Goal: Communication & Community: Answer question/provide support

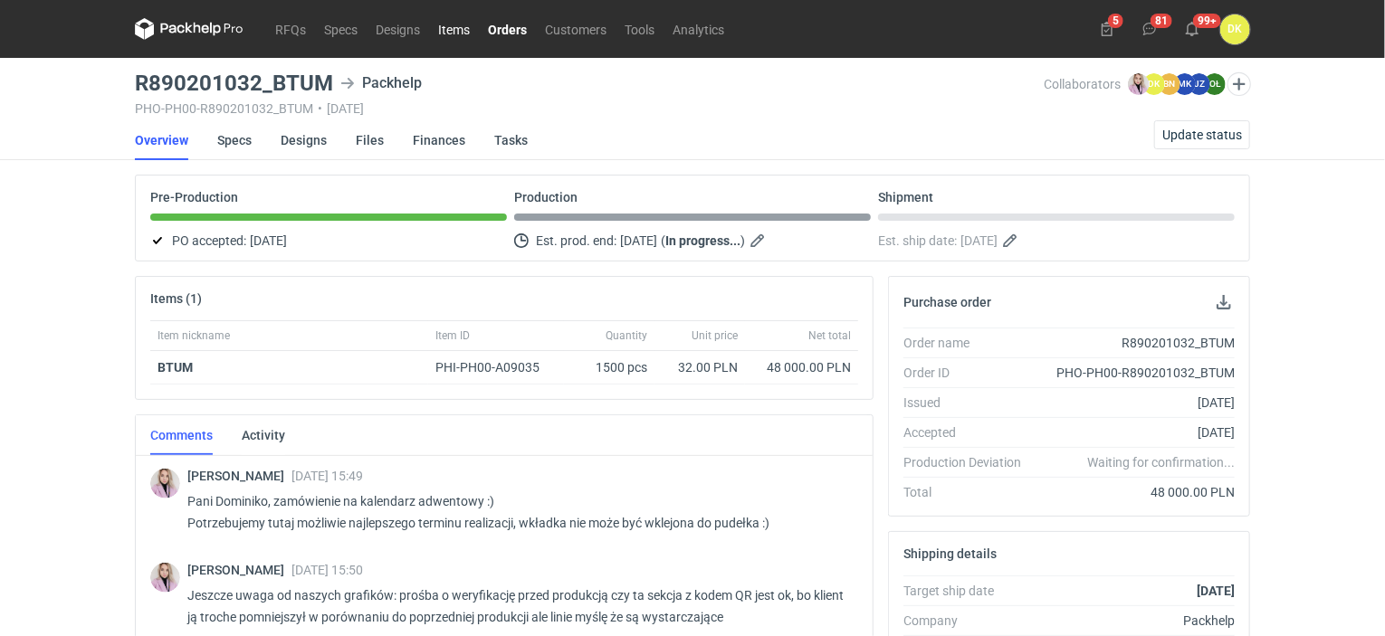
click at [461, 33] on link "Items" at bounding box center [454, 29] width 50 height 22
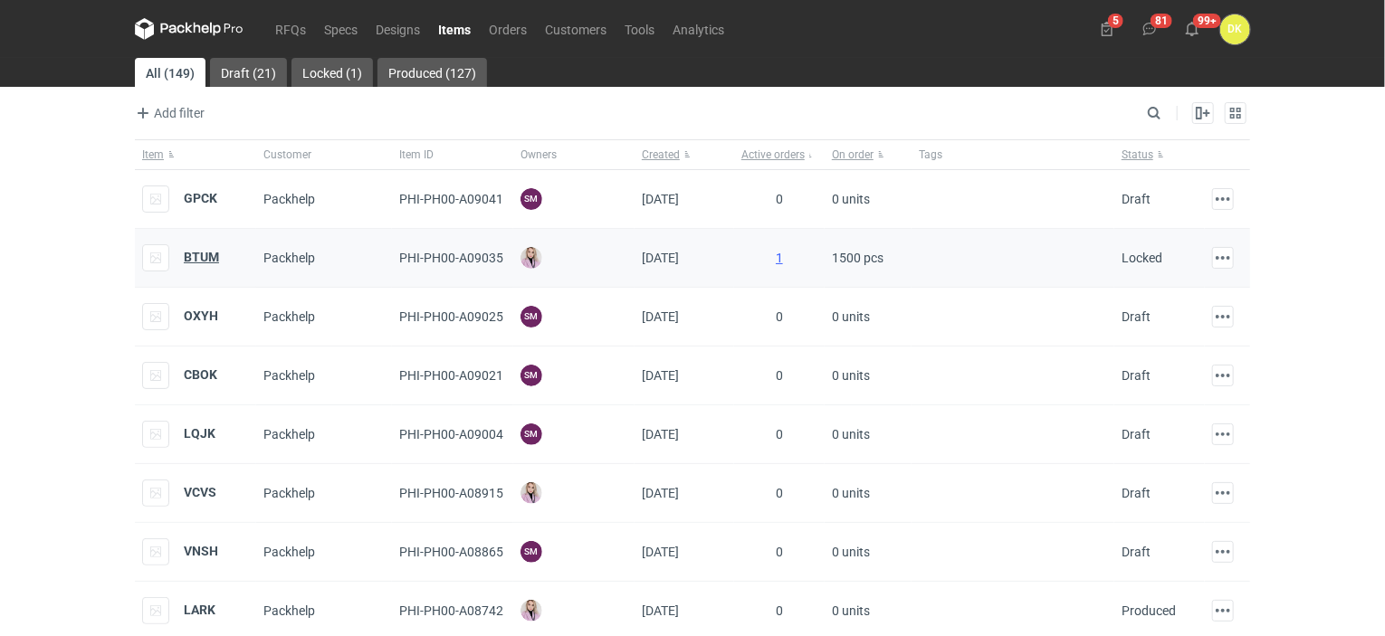
click at [198, 252] on strong "BTUM" at bounding box center [201, 257] width 35 height 14
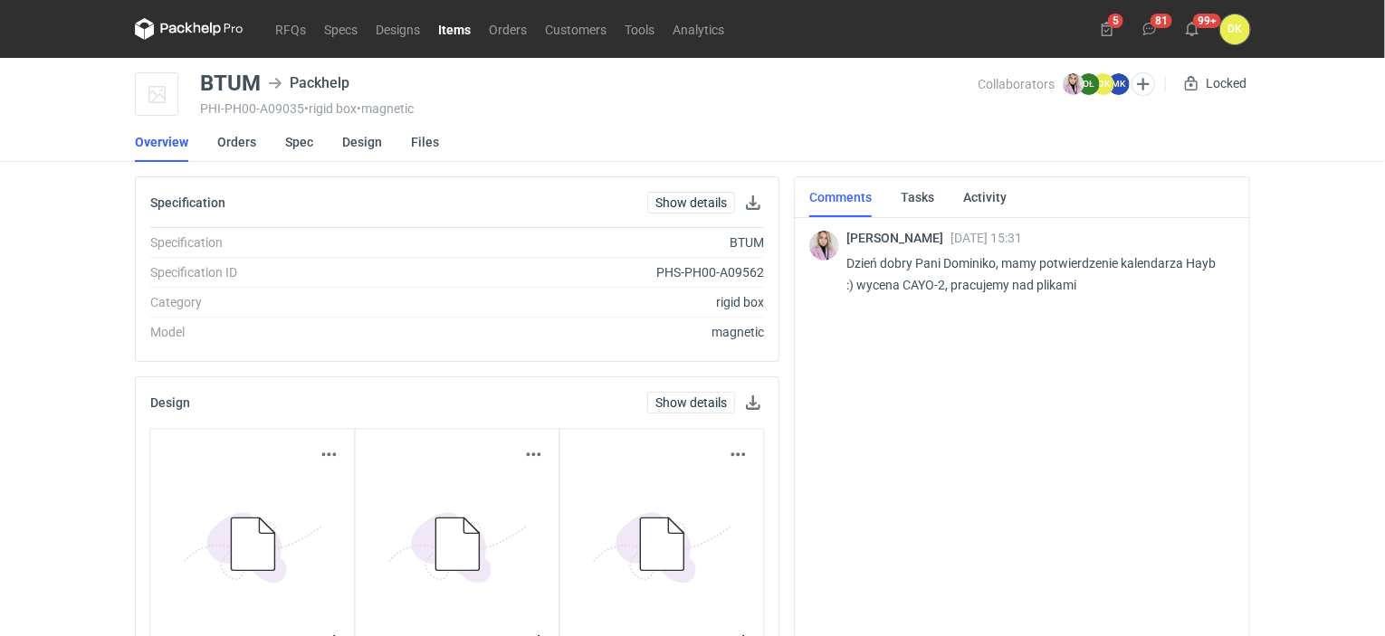
click at [917, 285] on p "Dzień dobry Pani Dominiko, mamy potwierdzenie kalendarza Hayb :) wycena CAYO-2,…" at bounding box center [1033, 273] width 374 height 43
copy p "CAYO"
click at [494, 29] on link "Orders" at bounding box center [508, 29] width 56 height 22
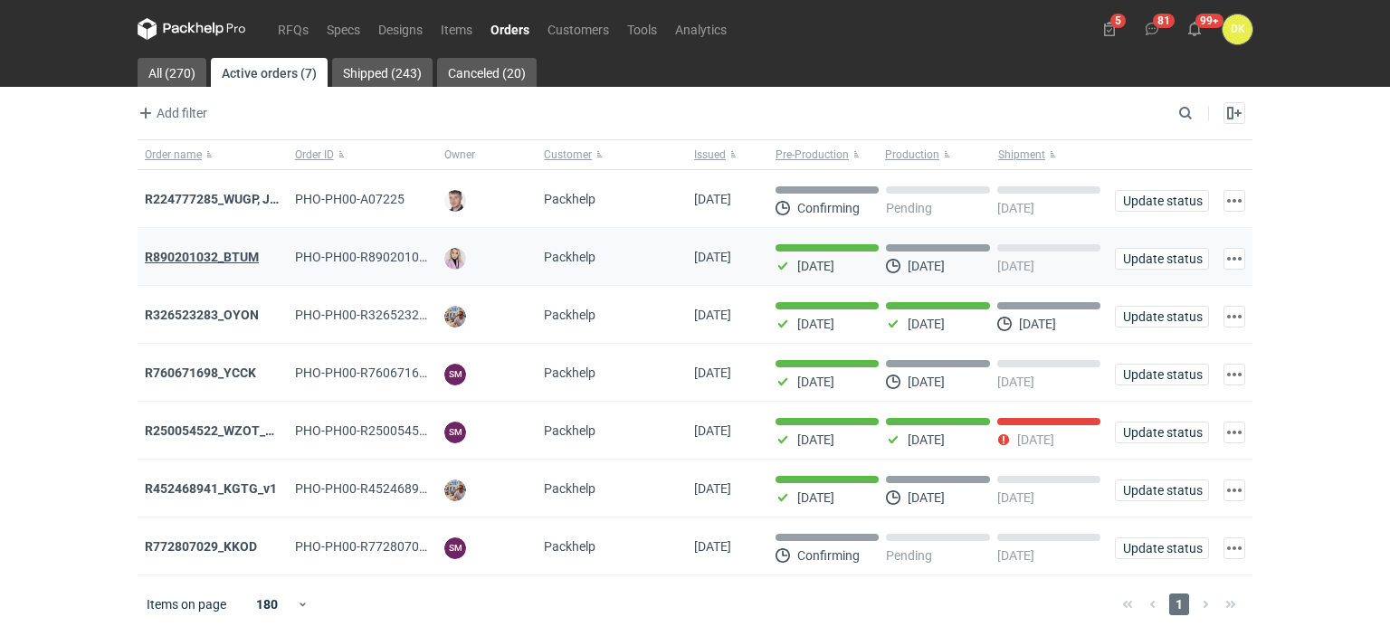
click at [170, 257] on strong "R890201032_BTUM" at bounding box center [202, 257] width 114 height 14
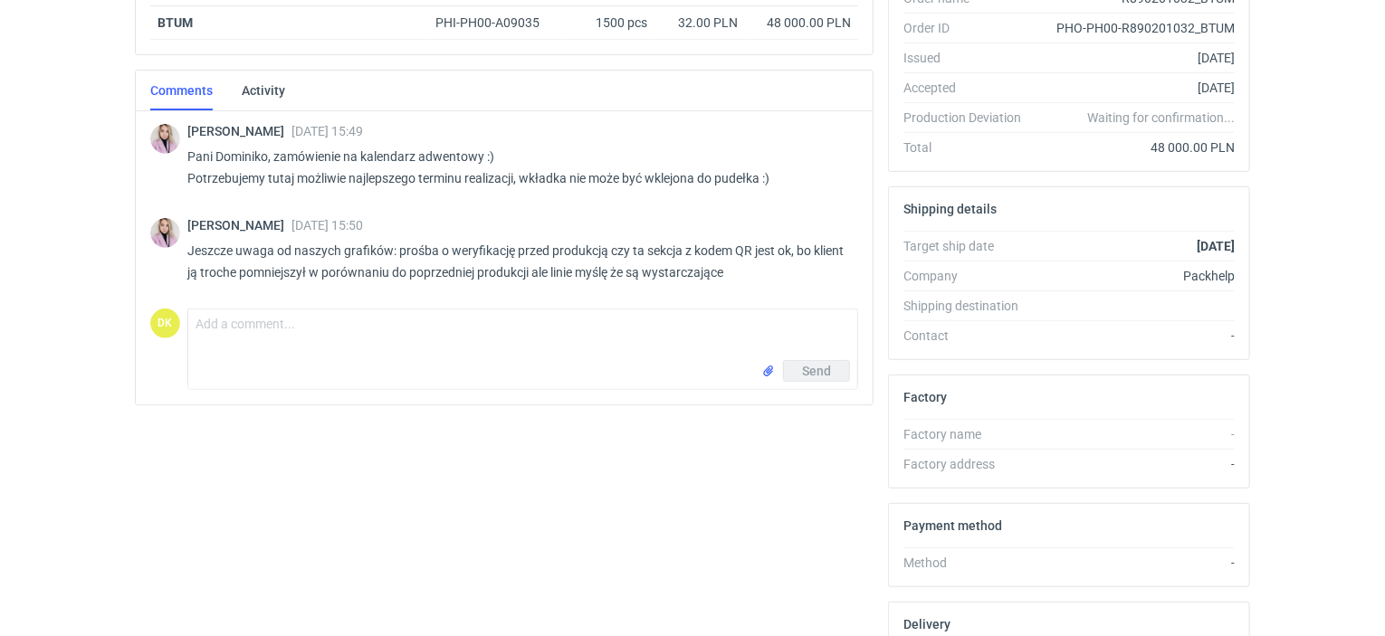
scroll to position [279, 0]
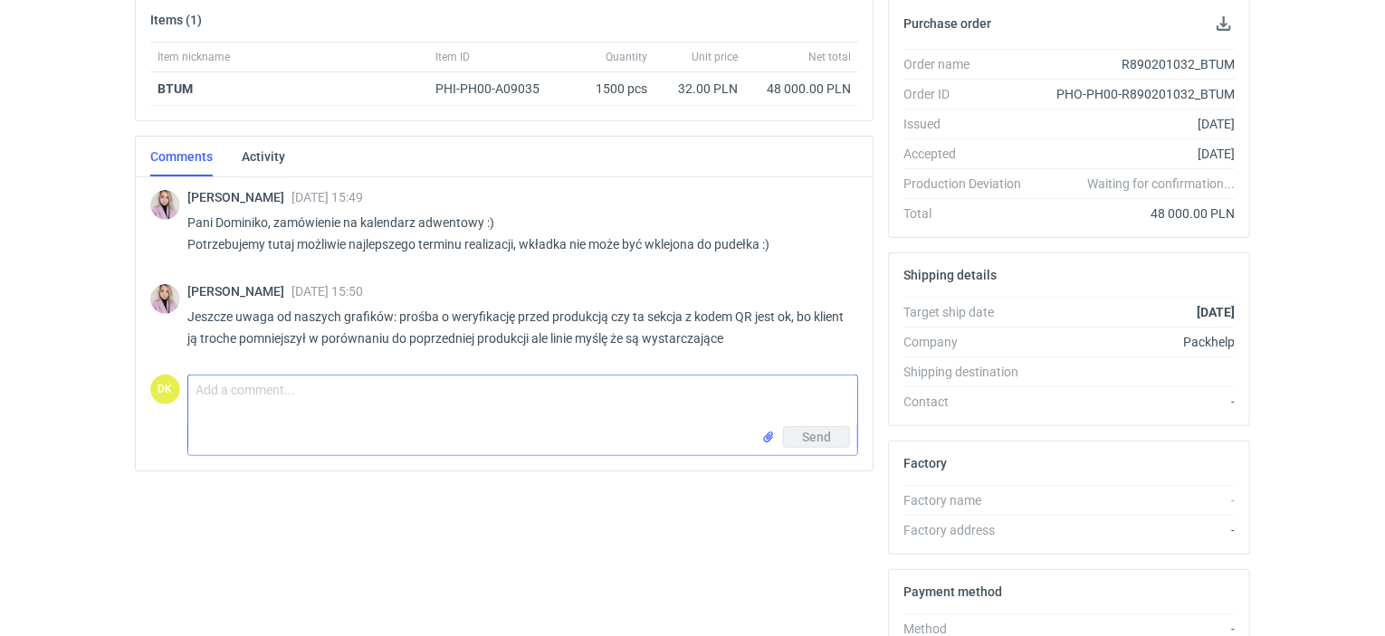
click at [373, 407] on textarea "Comment message" at bounding box center [522, 401] width 669 height 51
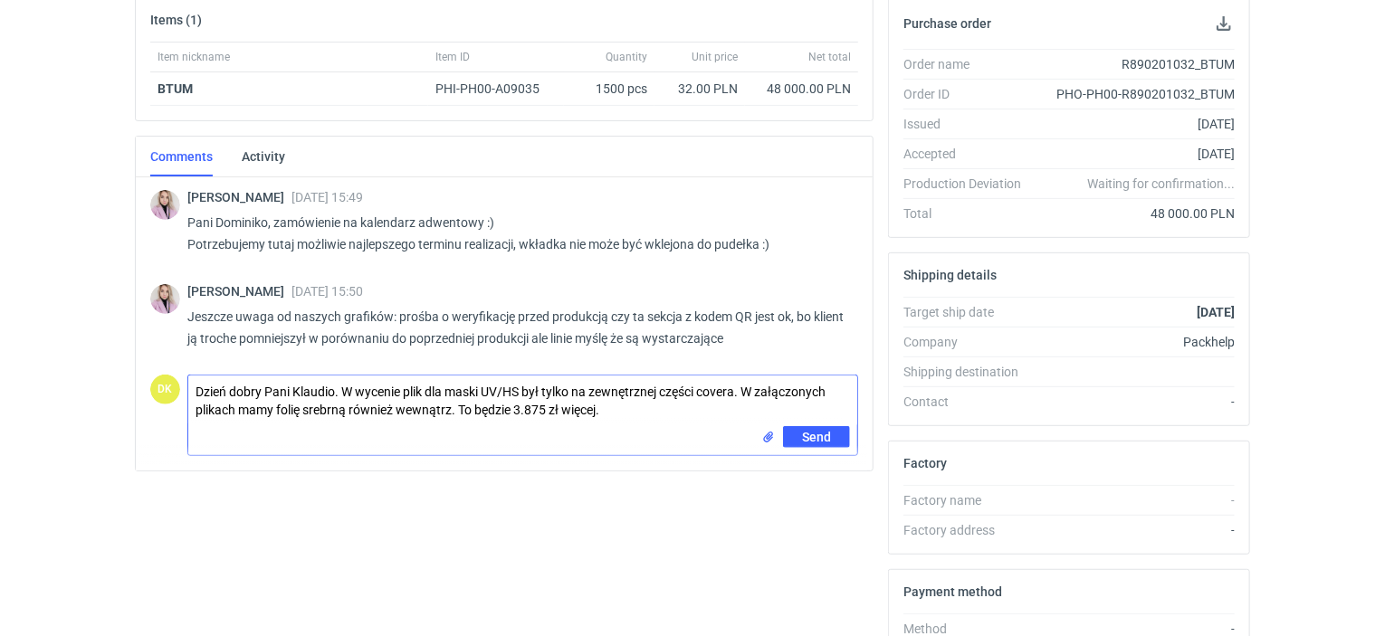
type textarea "Dzień dobry Pani Klaudio. W wycenie plik dla maski UV/HS był tylko na zewnętrzn…"
click at [814, 431] on span "Send" at bounding box center [816, 437] width 29 height 13
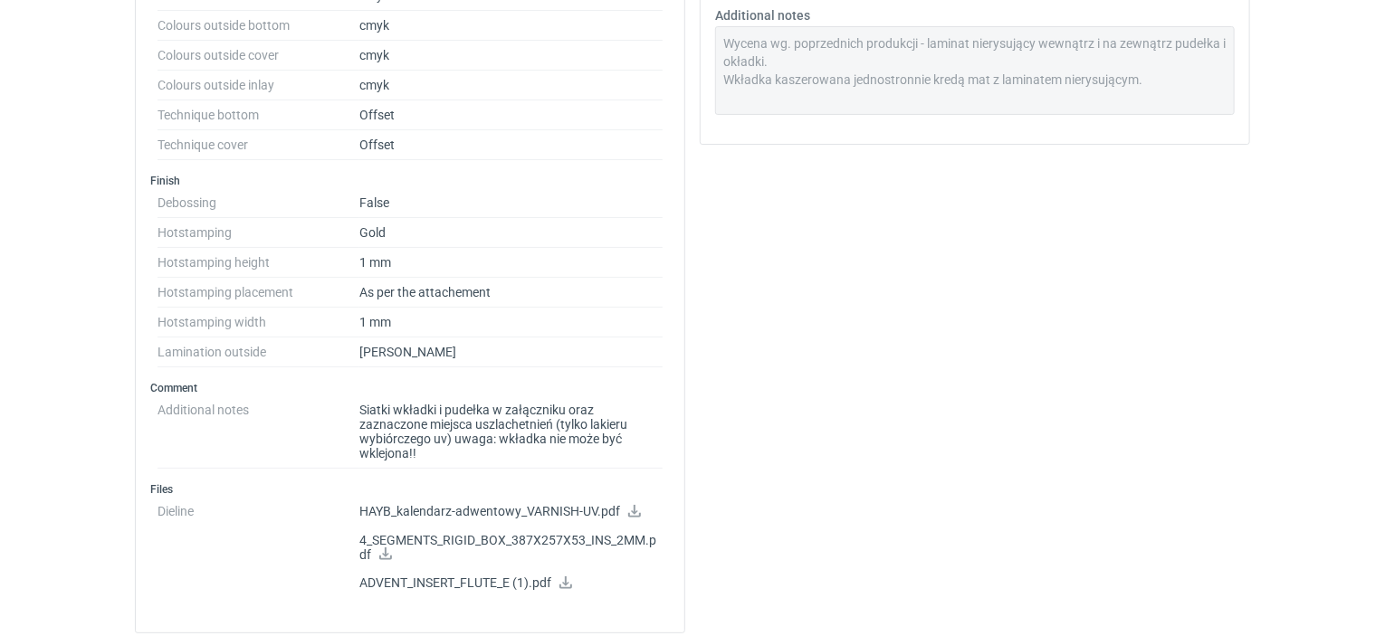
scroll to position [1267, 0]
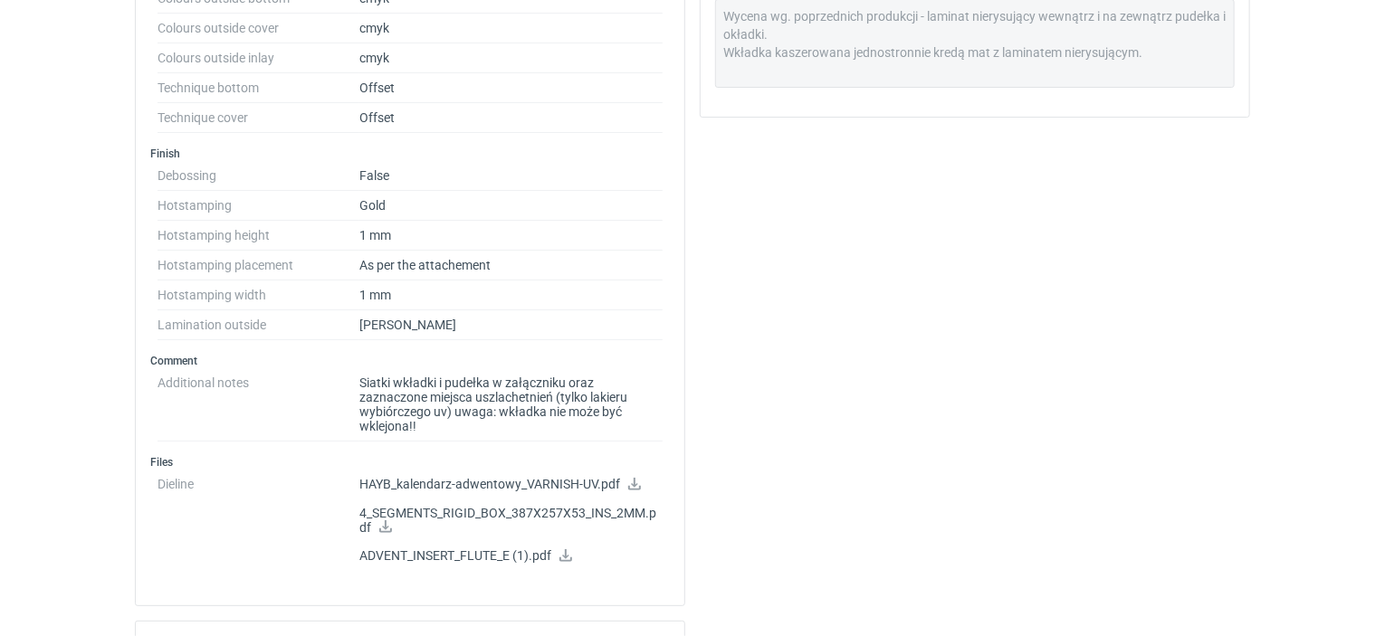
click at [633, 478] on icon at bounding box center [634, 484] width 13 height 13
click at [380, 520] on icon at bounding box center [385, 526] width 14 height 13
click at [565, 549] on icon at bounding box center [565, 555] width 14 height 13
